Goal: Obtain resource: Obtain resource

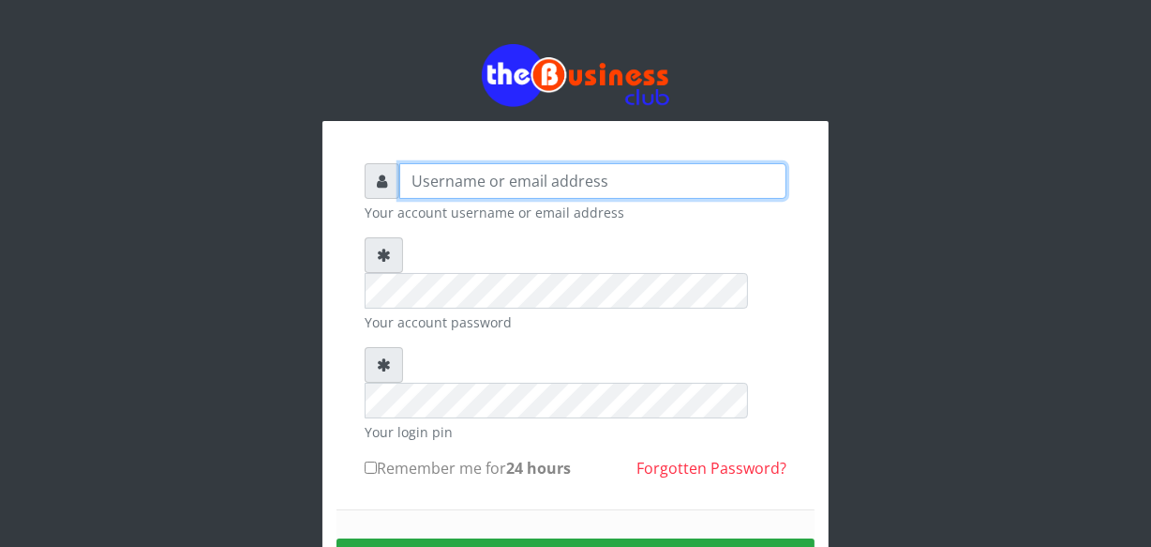
click at [441, 184] on input "text" at bounding box center [592, 181] width 387 height 36
type input "jossy"
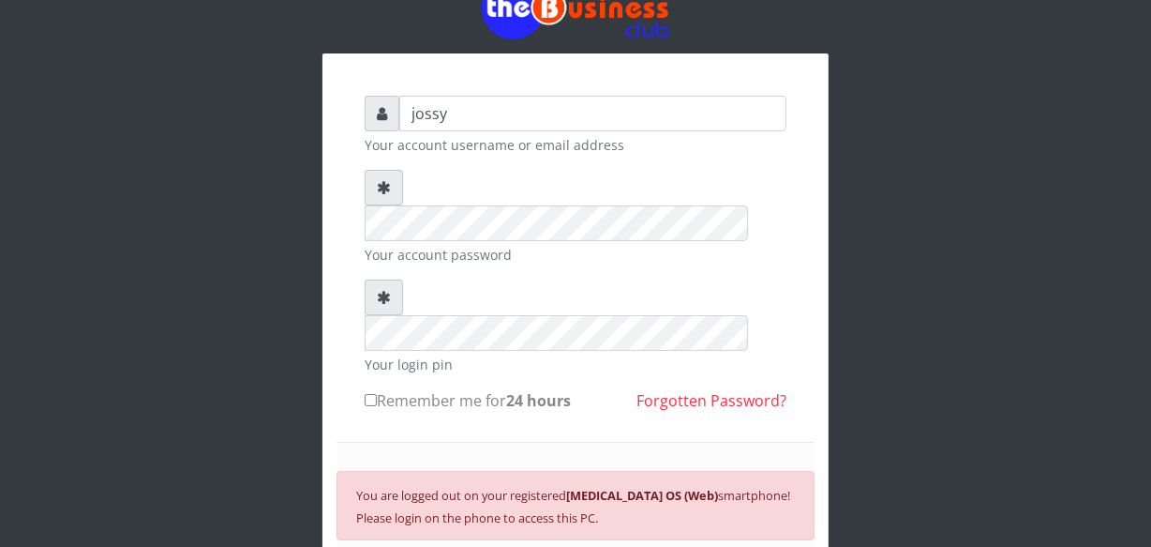
scroll to position [102, 0]
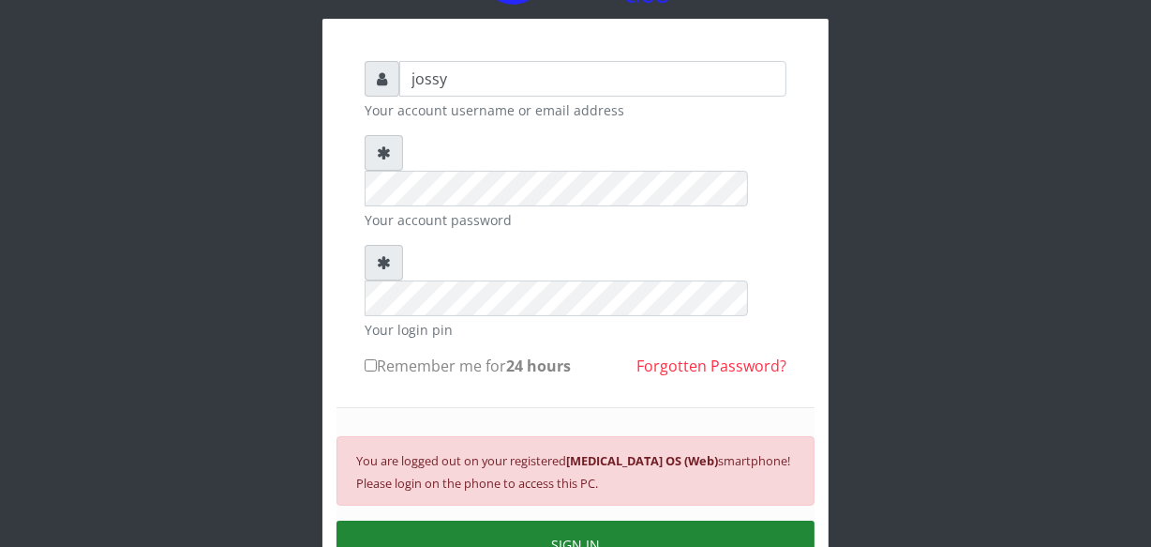
click at [552, 520] on button "SIGN IN" at bounding box center [576, 544] width 478 height 48
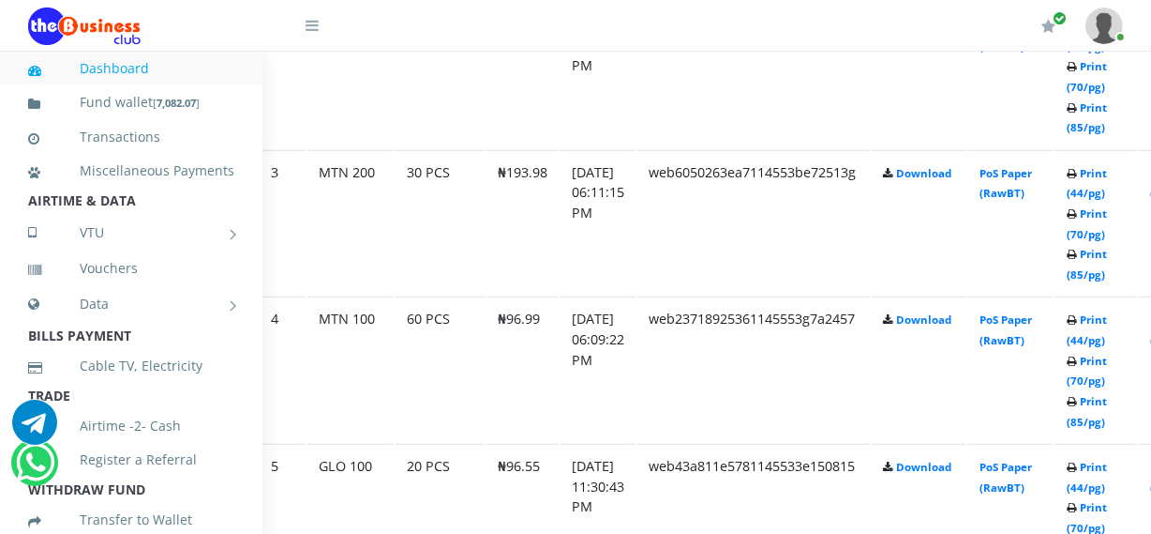
scroll to position [1330, 68]
click at [1106, 345] on link "Print (44/pg)" at bounding box center [1085, 329] width 40 height 35
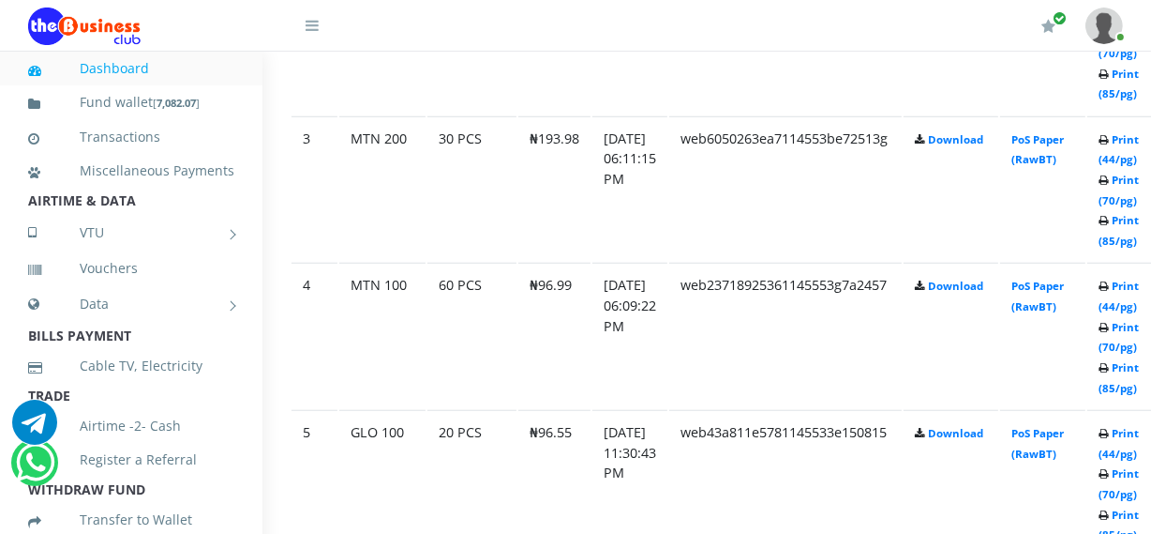
scroll to position [1363, 68]
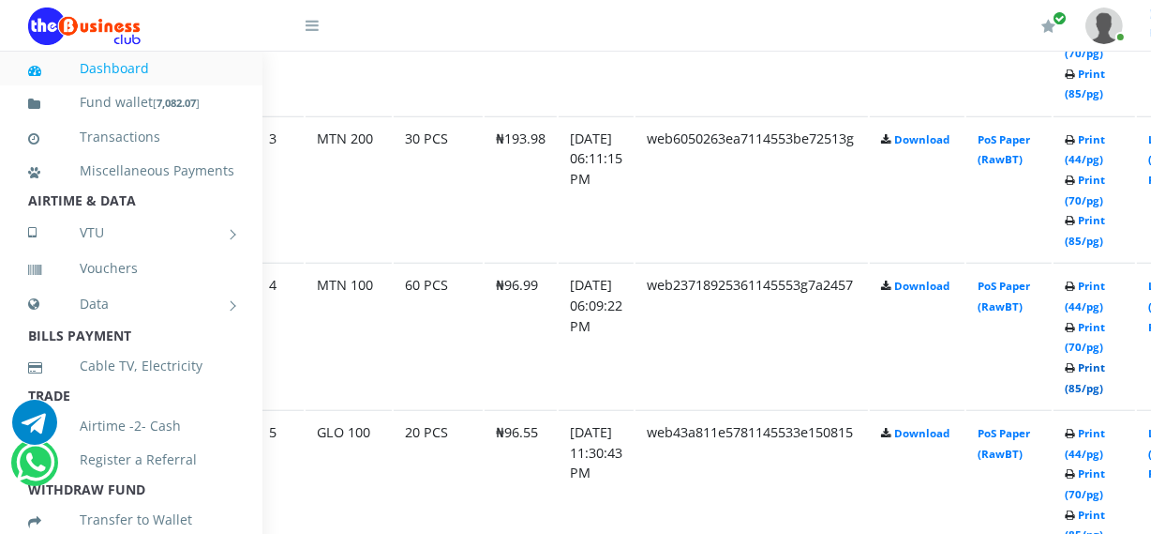
click at [1099, 384] on link "Print (85/pg)" at bounding box center [1085, 377] width 40 height 35
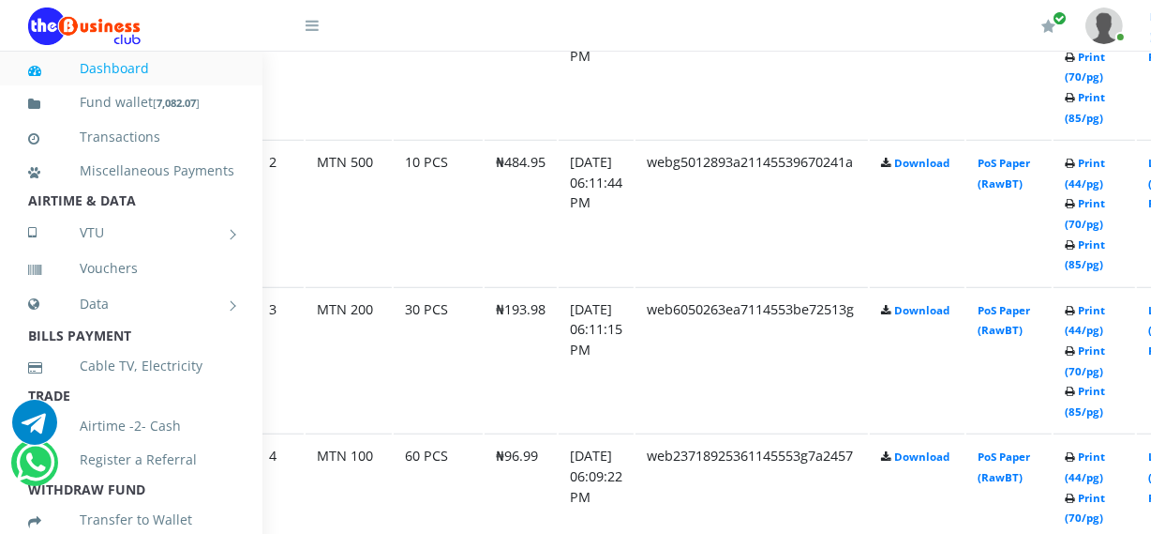
scroll to position [1159, 68]
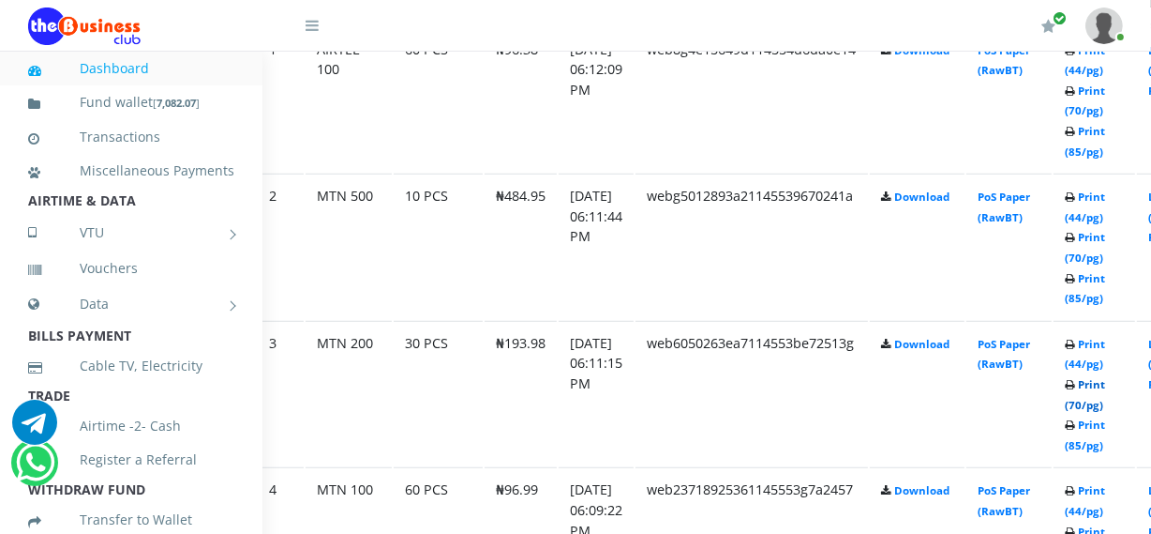
click at [1106, 404] on link "Print (70/pg)" at bounding box center [1085, 394] width 40 height 35
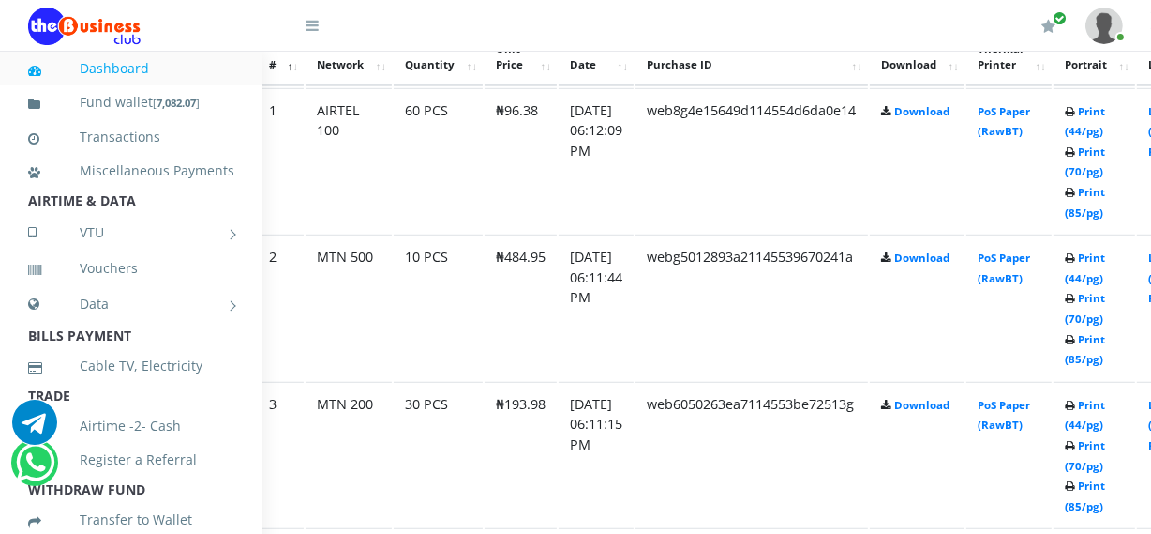
scroll to position [1159, 68]
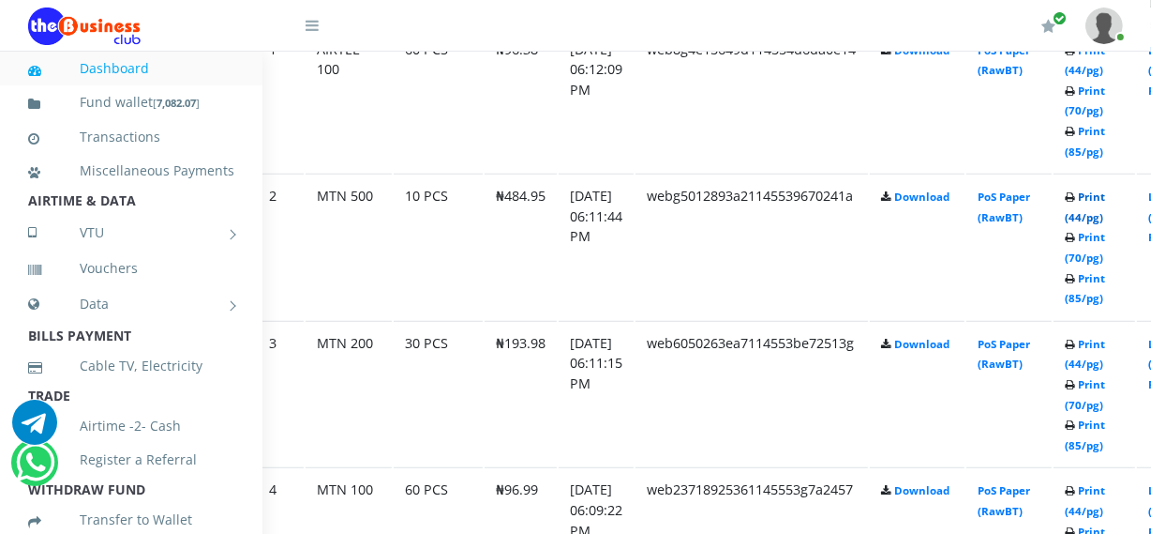
click at [1106, 216] on link "Print (44/pg)" at bounding box center [1085, 206] width 40 height 35
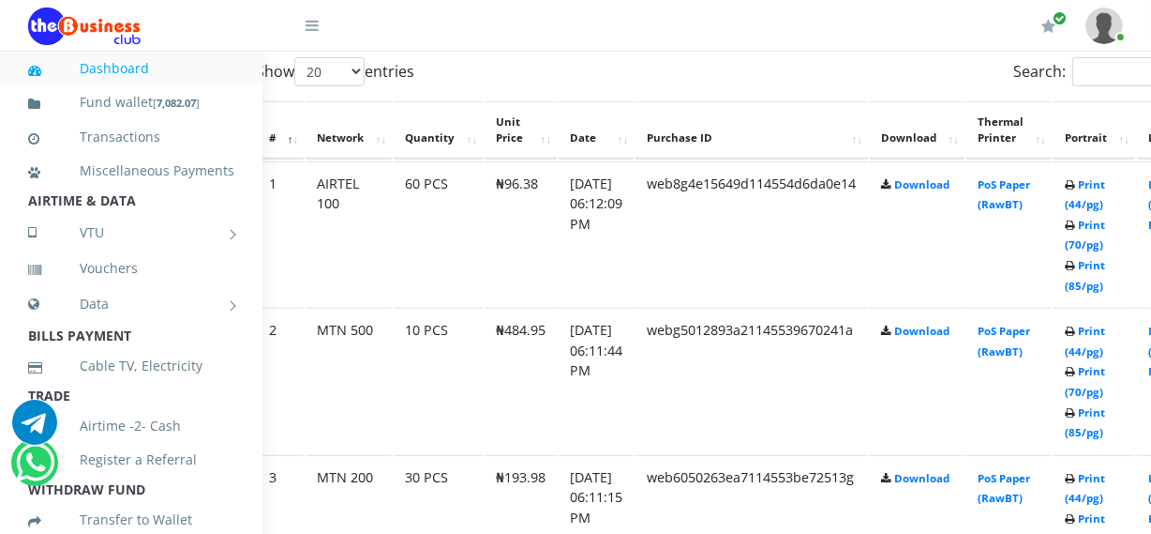
scroll to position [1022, 68]
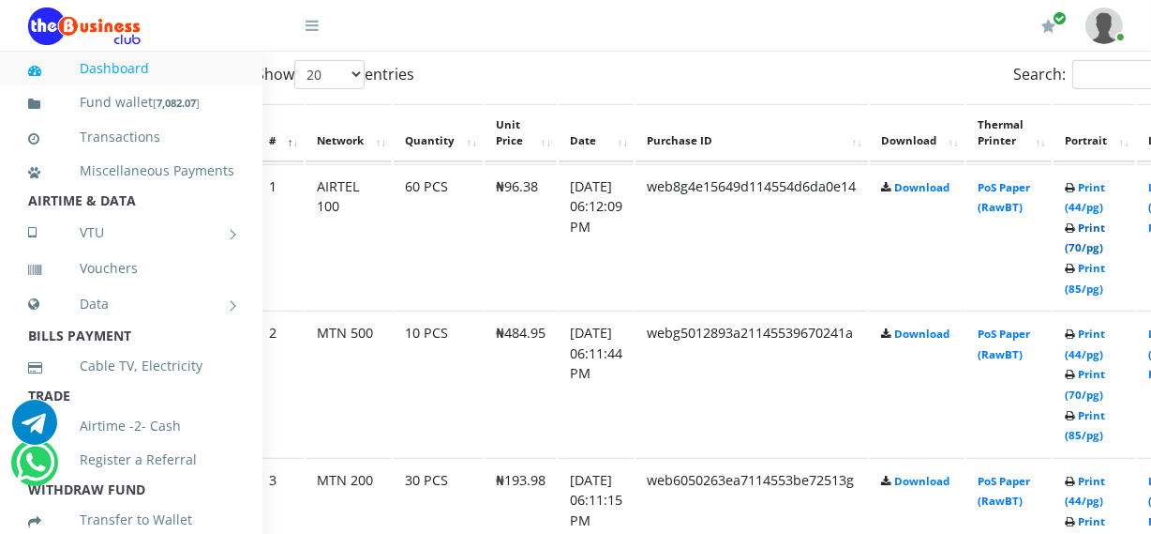
click at [1106, 246] on link "Print (70/pg)" at bounding box center [1085, 237] width 40 height 35
